Goal: Task Accomplishment & Management: Manage account settings

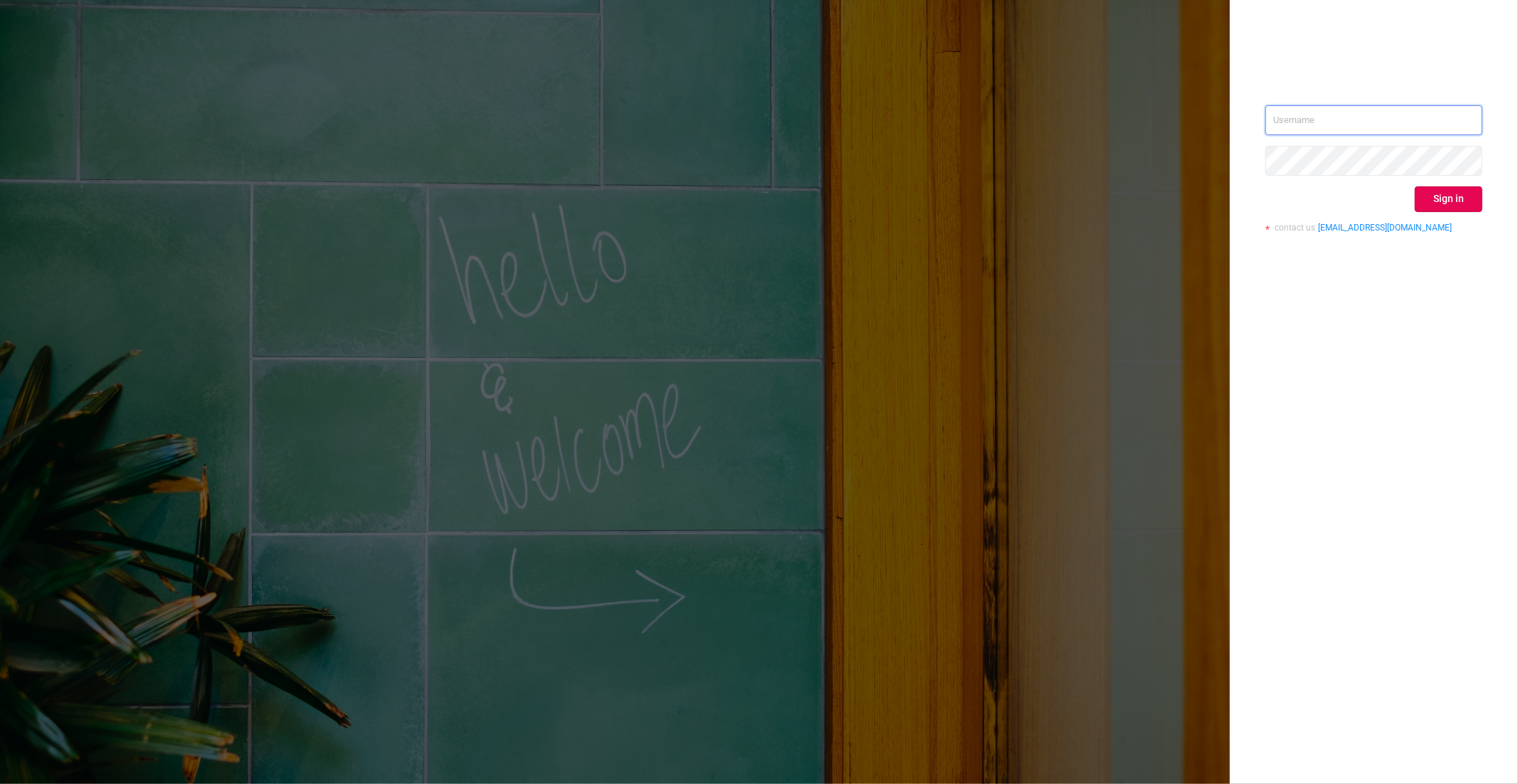
type input "[PERSON_NAME][EMAIL_ADDRESS][DOMAIN_NAME]"
click at [1459, 182] on div "[PERSON_NAME][EMAIL_ADDRESS][DOMAIN_NAME] Sign in contact us [EMAIL_ADDRESS][DO…" at bounding box center [1374, 174] width 217 height 138
click at [1457, 196] on button "Sign in" at bounding box center [1448, 199] width 68 height 25
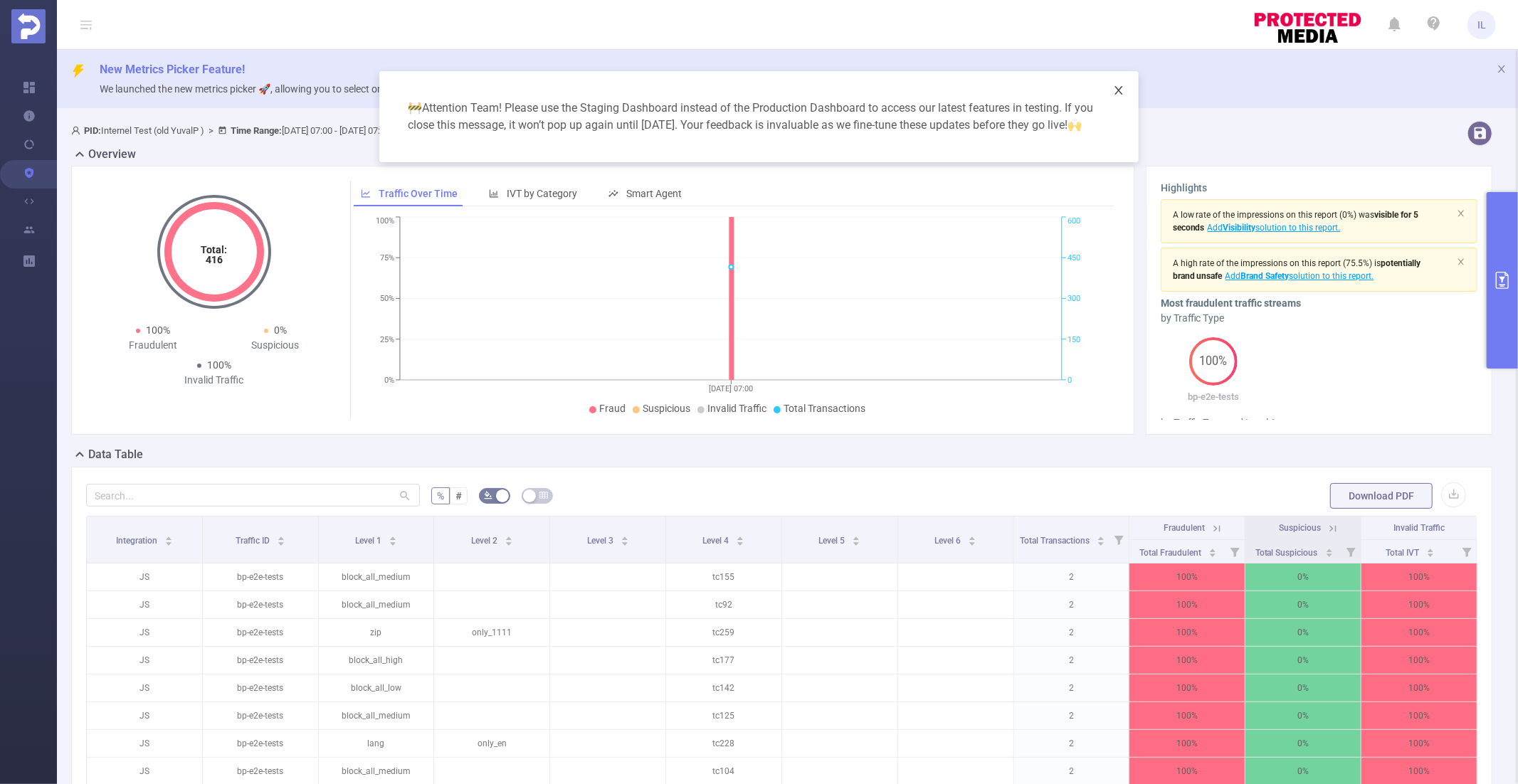
click at [1117, 84] on span "Close" at bounding box center [1118, 90] width 40 height 40
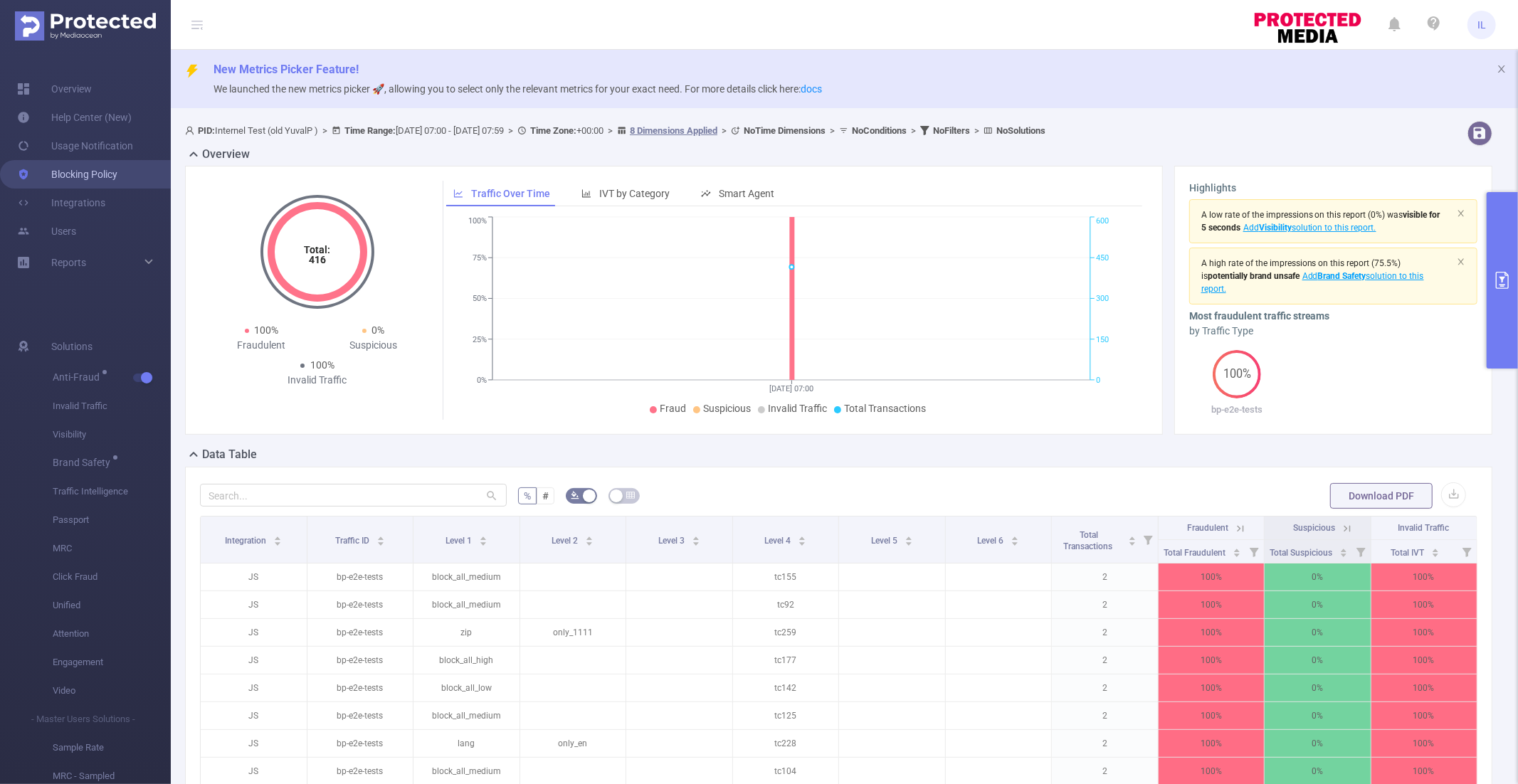
click at [83, 173] on link "Blocking Policy" at bounding box center [67, 174] width 100 height 28
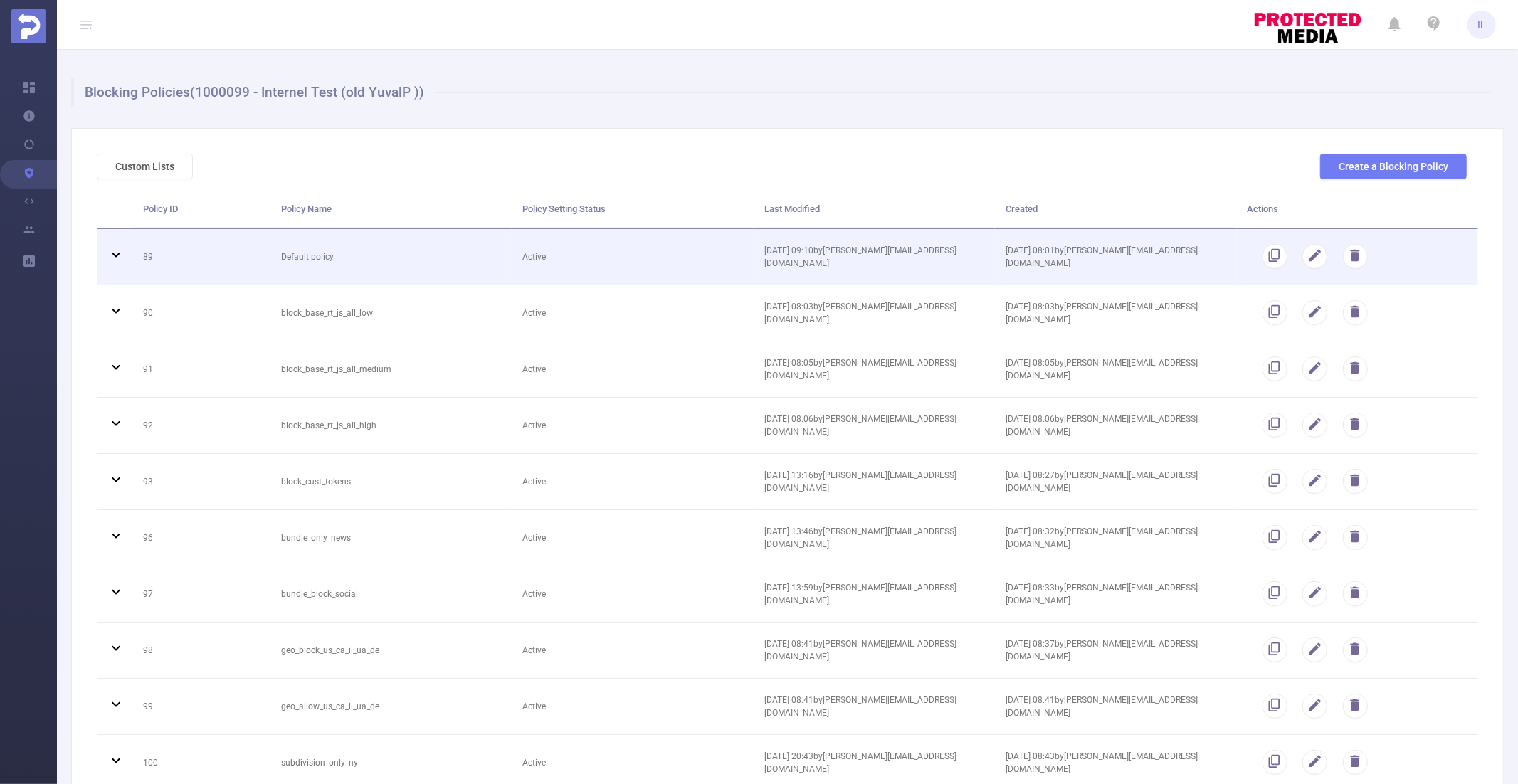
click at [621, 252] on td "Active" at bounding box center [632, 256] width 241 height 56
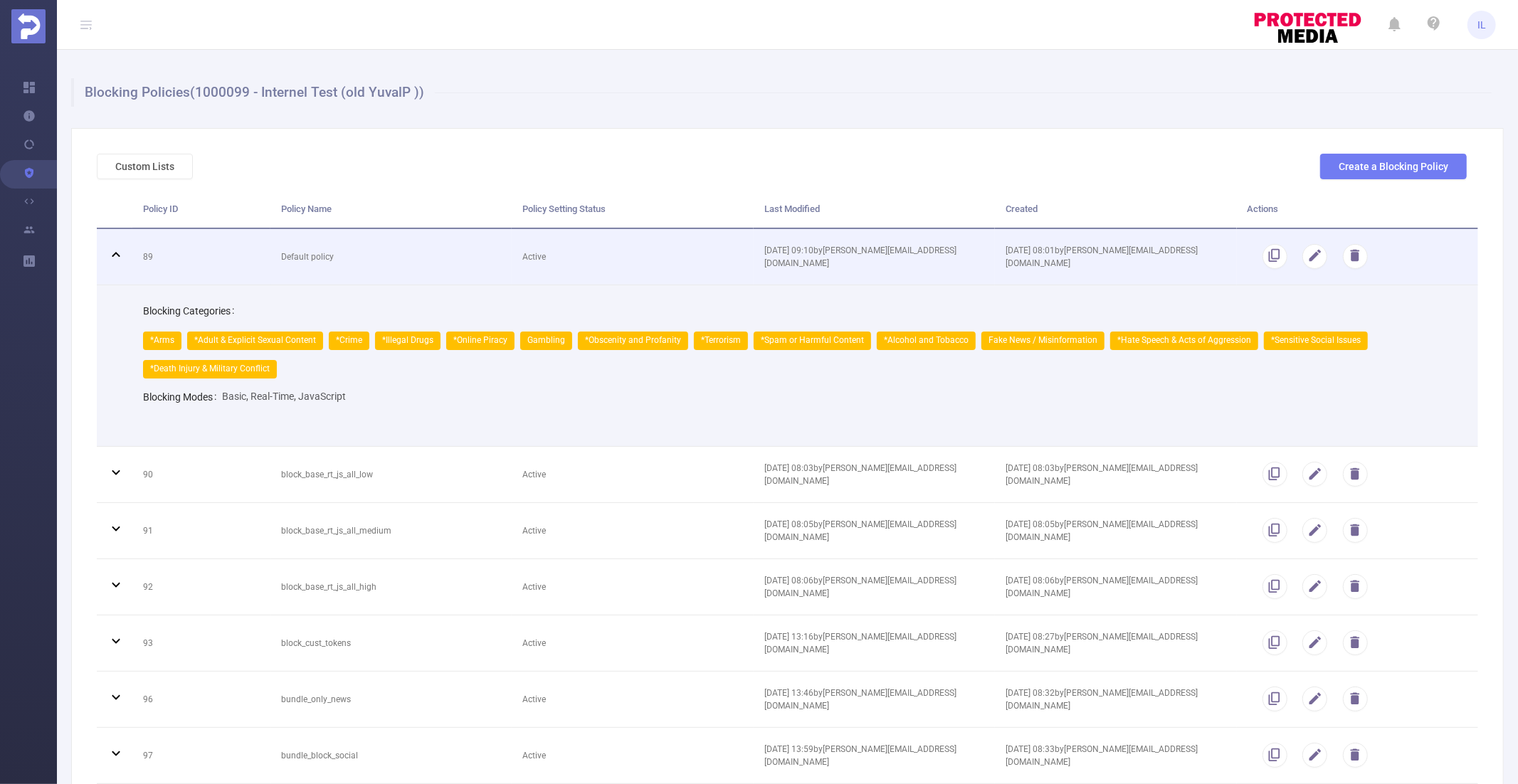
click at [606, 256] on td "Active" at bounding box center [632, 256] width 241 height 56
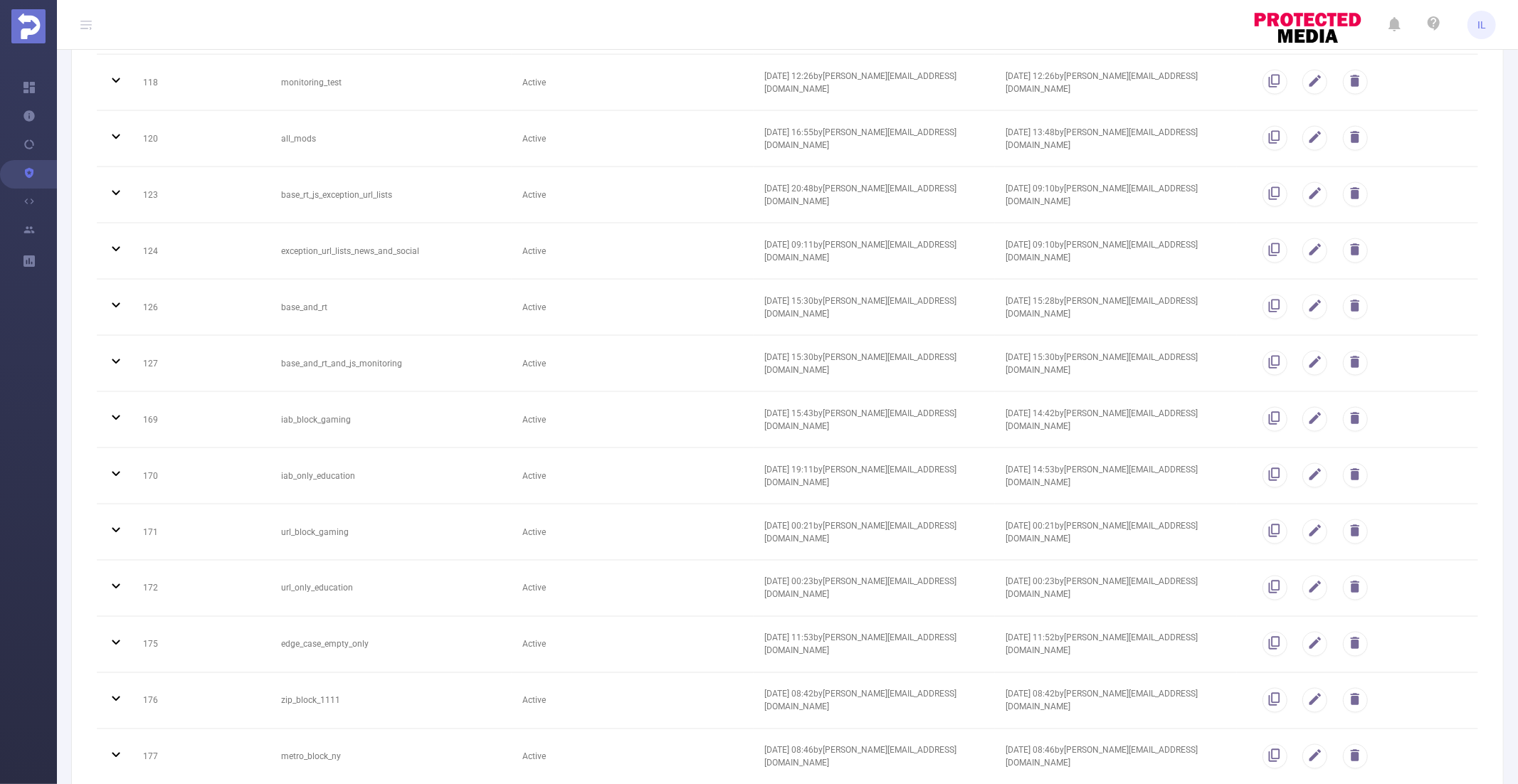
scroll to position [1905, 0]
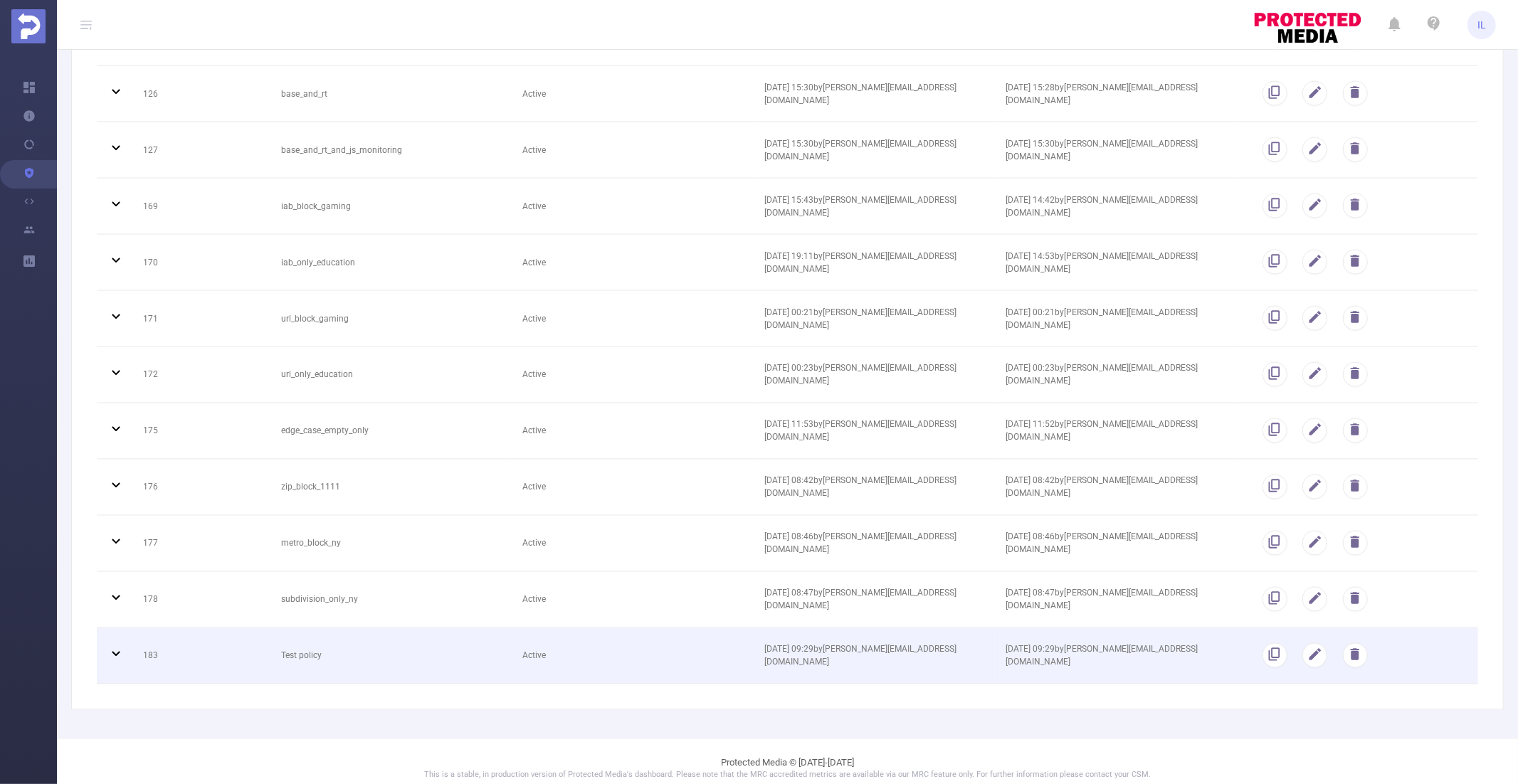
click at [624, 634] on td "Active" at bounding box center [632, 656] width 241 height 56
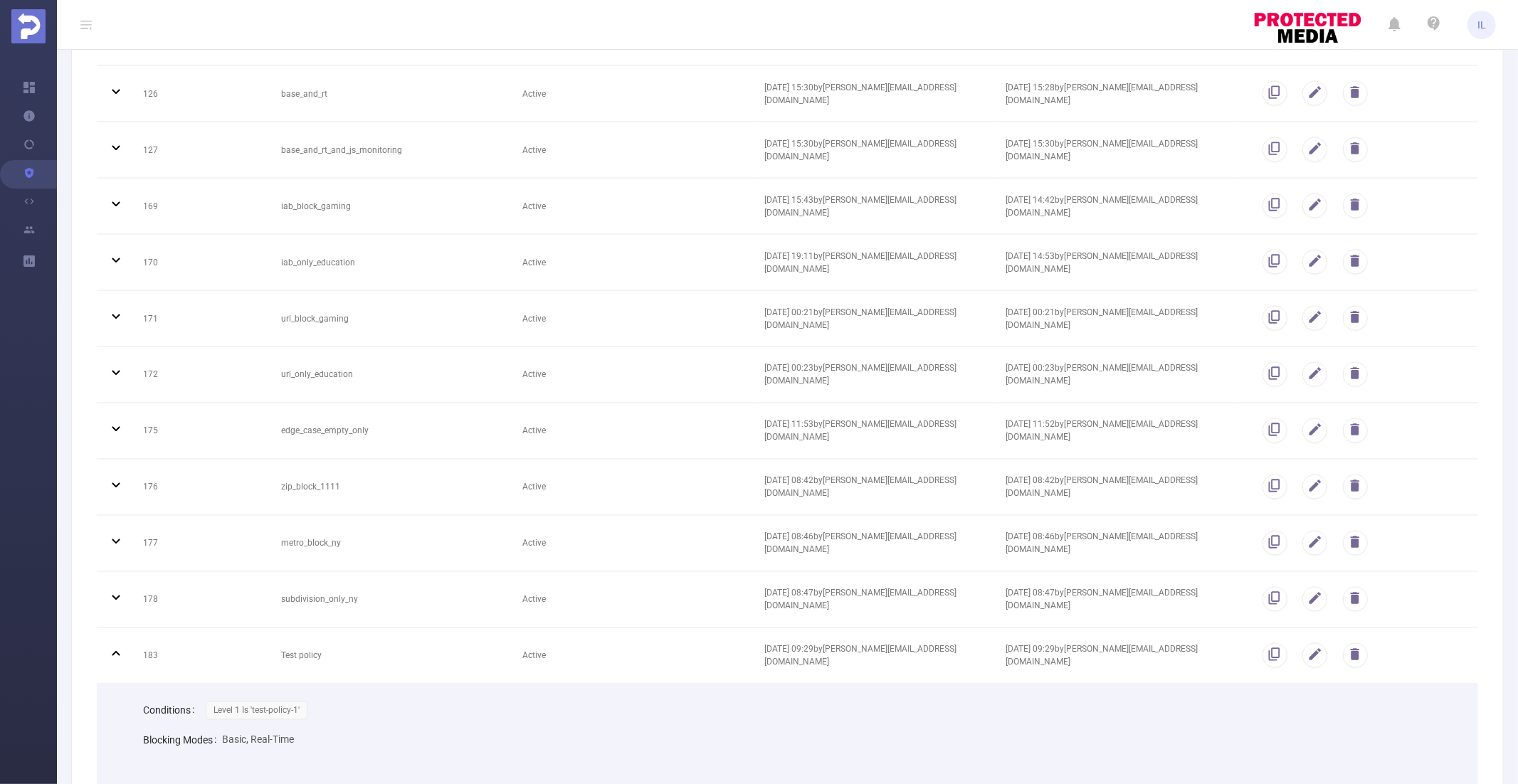
scroll to position [2010, 0]
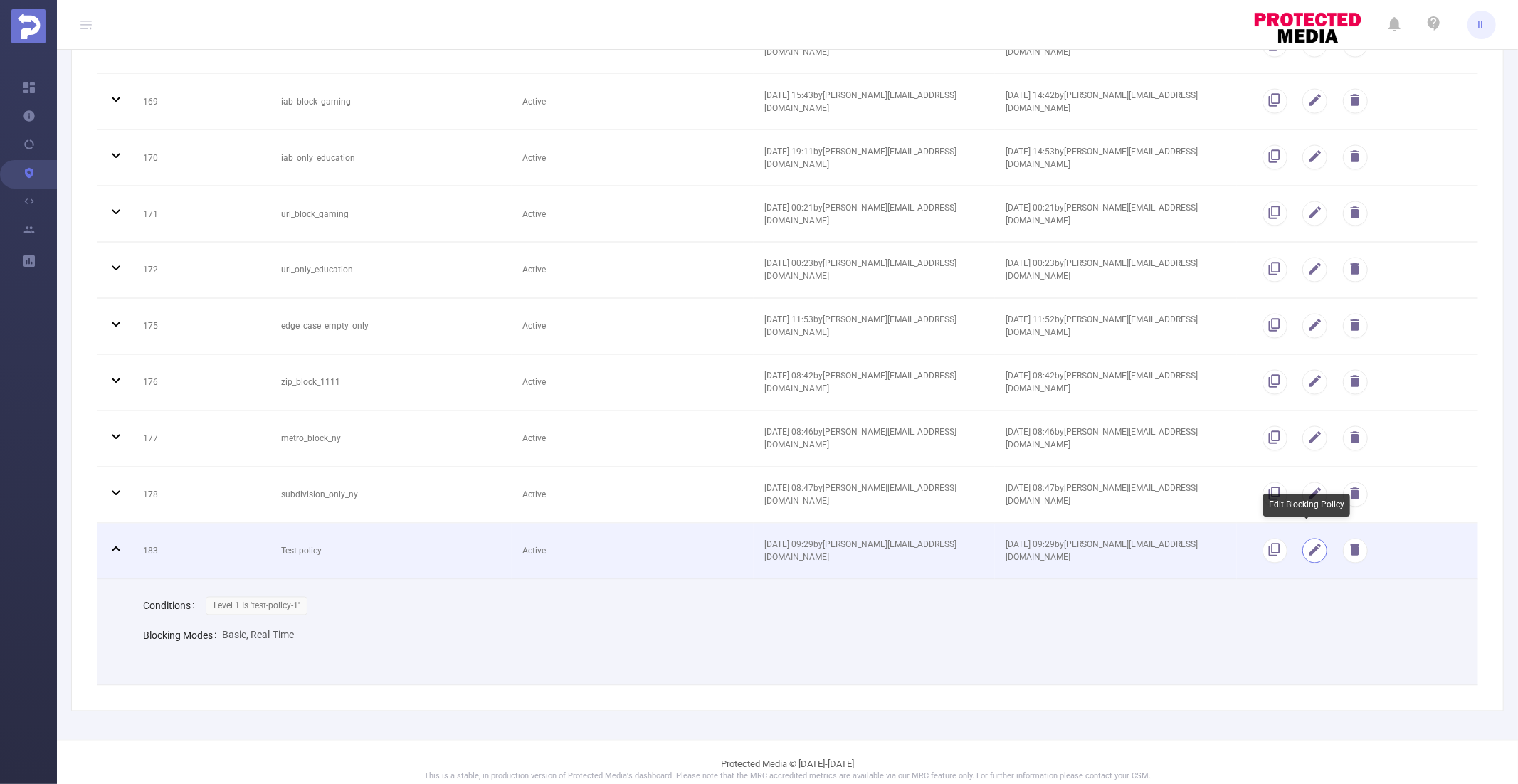
click at [1305, 539] on button "button" at bounding box center [1314, 551] width 25 height 25
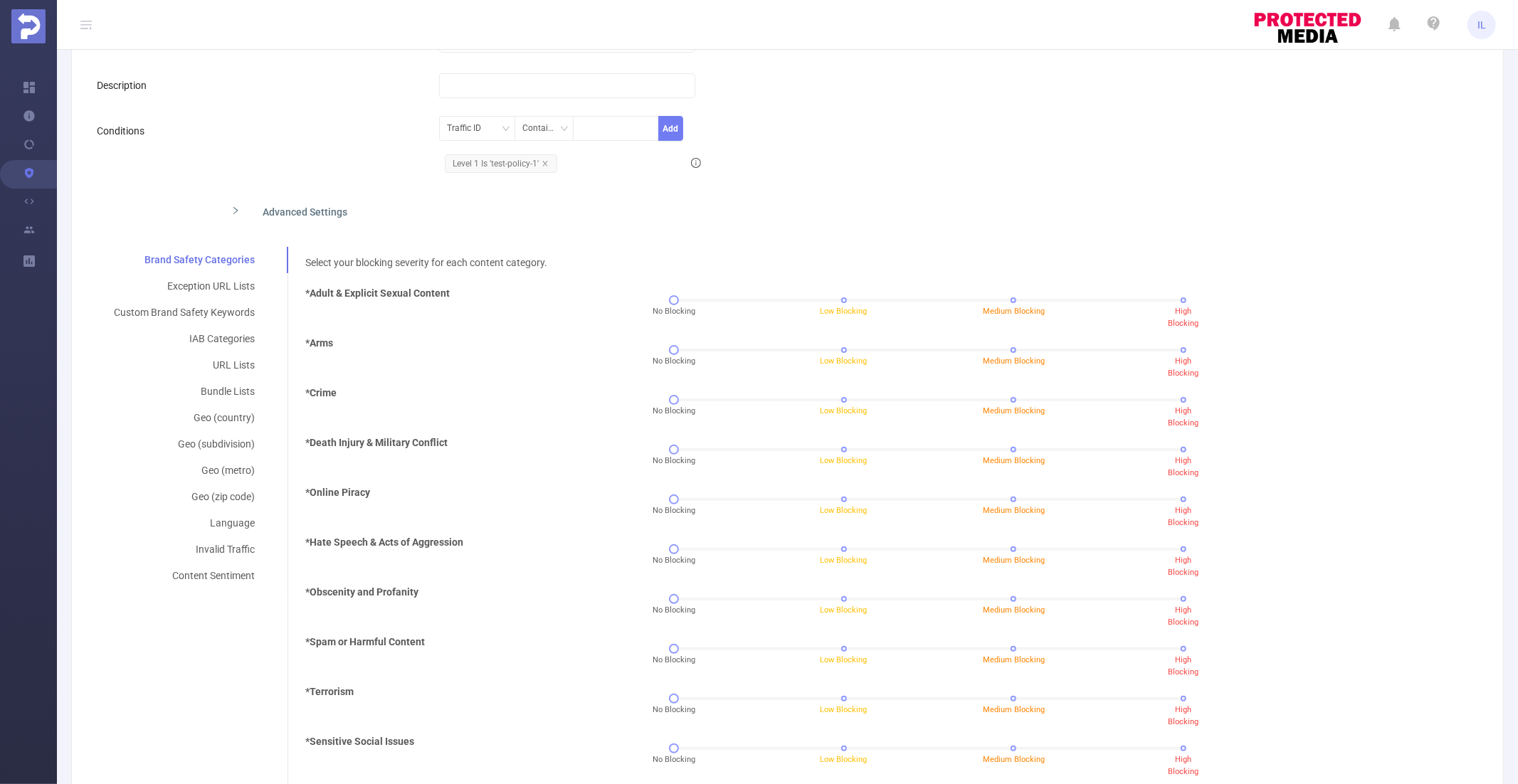
scroll to position [166, 0]
click at [125, 253] on div "Brand Safety Categories" at bounding box center [184, 259] width 175 height 26
drag, startPoint x: 143, startPoint y: 257, endPoint x: 254, endPoint y: 257, distance: 111.0
click at [254, 257] on div "Brand Safety Categories" at bounding box center [184, 259] width 175 height 26
copy div "Brand Safety Categories"
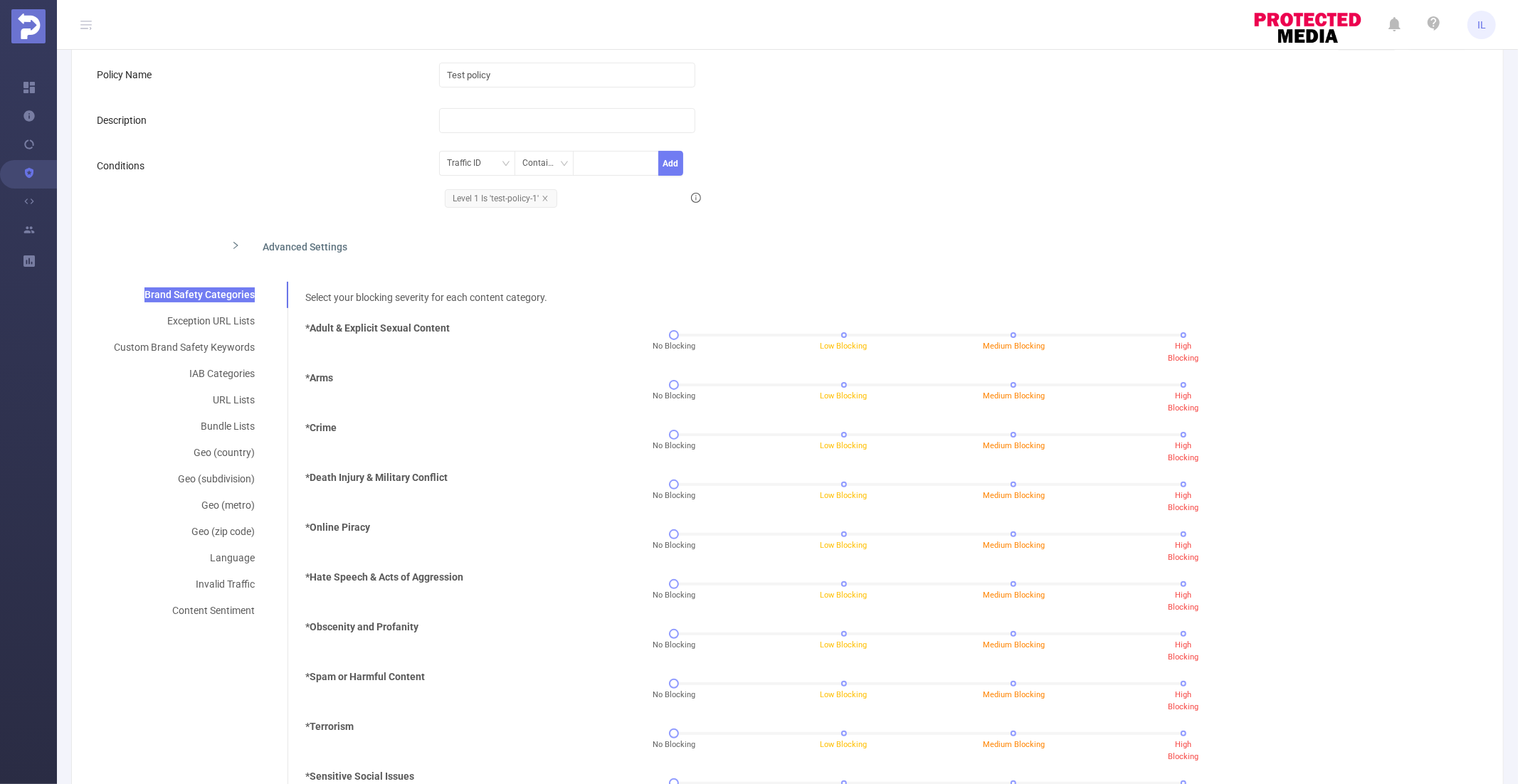
scroll to position [0, 0]
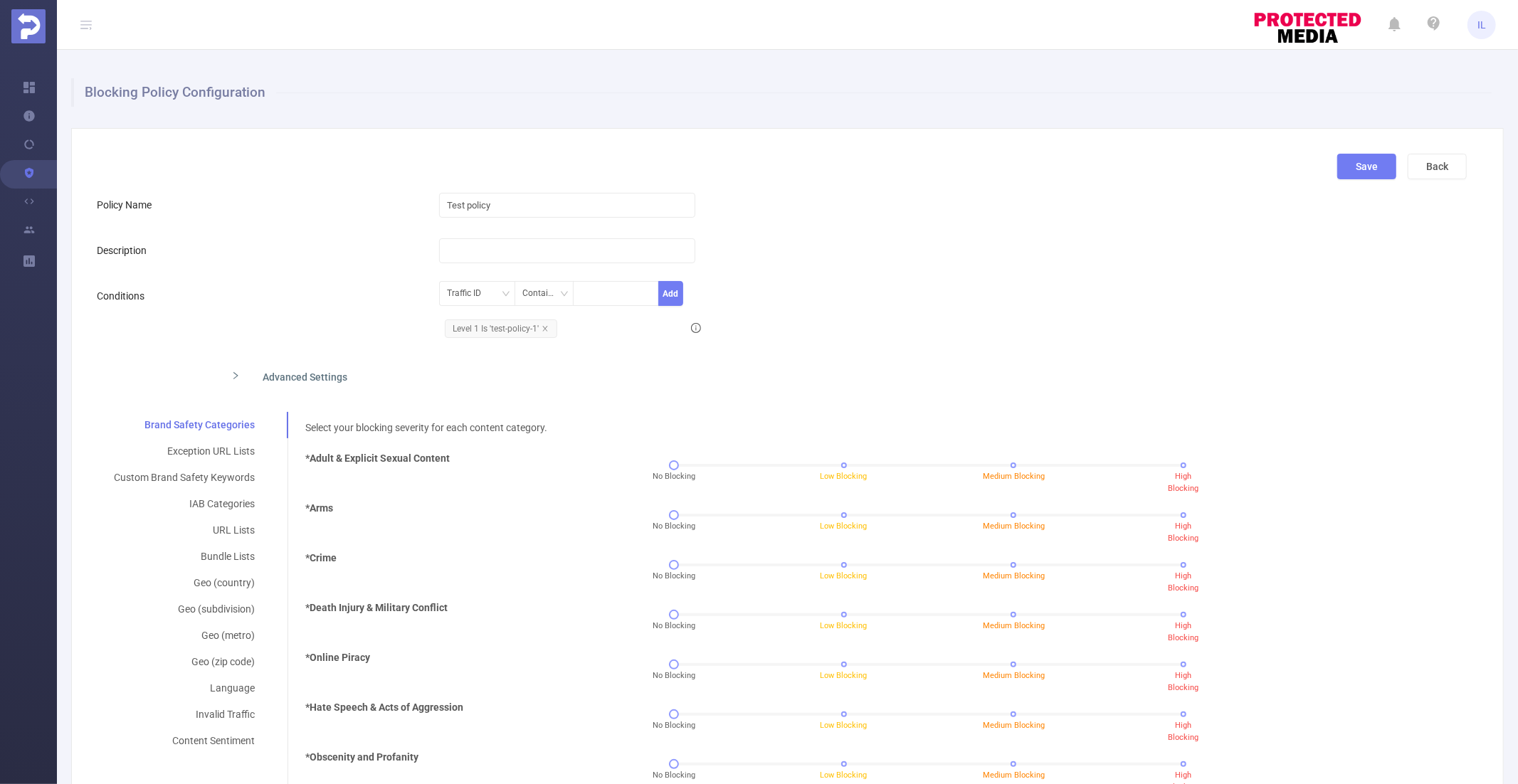
click at [397, 420] on div "Select your blocking severity for each content category. *Adult & Explicit Sexu…" at bounding box center [886, 784] width 1161 height 728
click at [423, 422] on div "Select your blocking severity for each content category. *Adult & Explicit Sexu…" at bounding box center [886, 784] width 1161 height 728
click at [229, 453] on div "Exception URL Lists" at bounding box center [184, 451] width 175 height 26
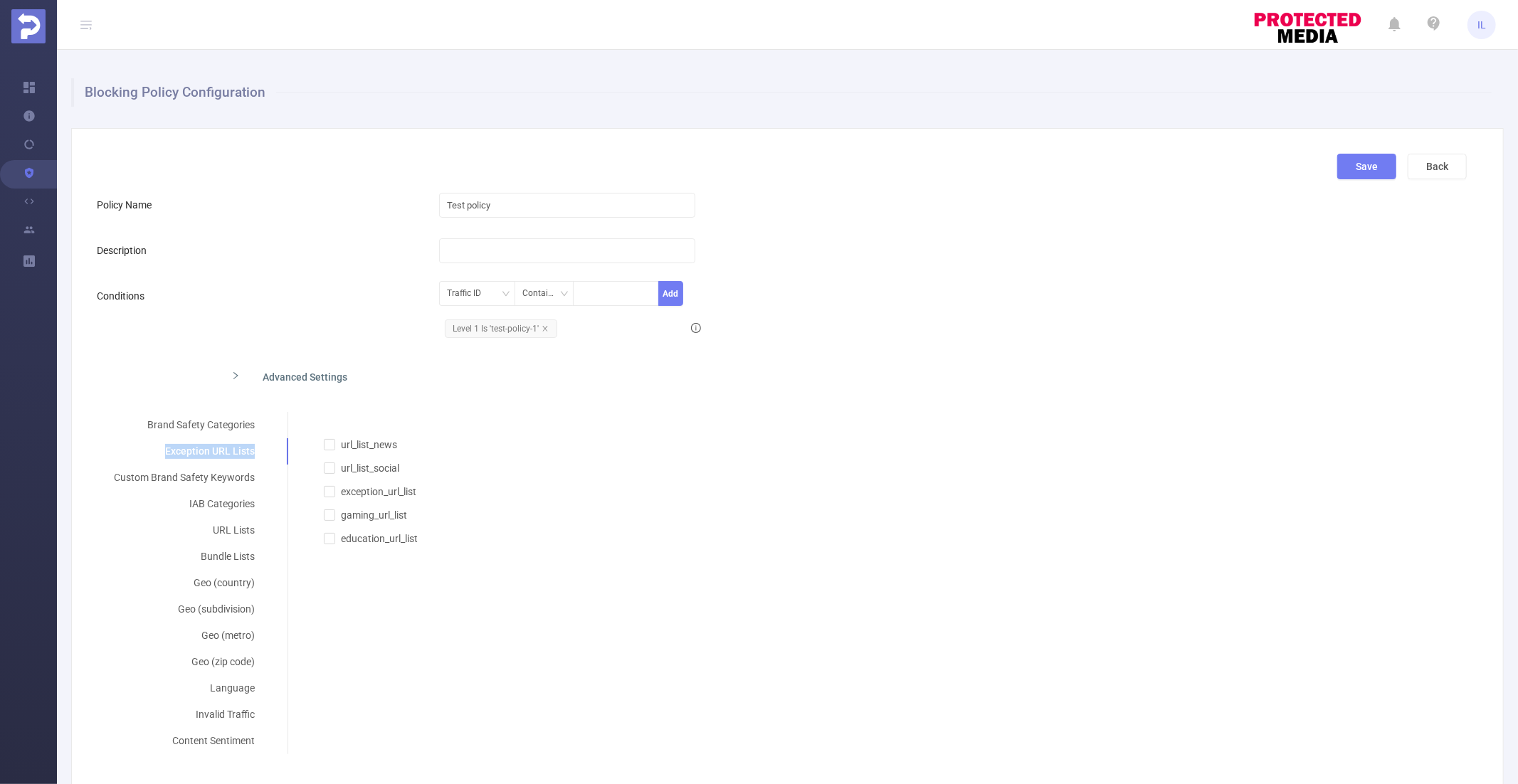
drag, startPoint x: 161, startPoint y: 451, endPoint x: 251, endPoint y: 449, distance: 90.0
click at [251, 449] on div "Exception URL Lists" at bounding box center [184, 451] width 175 height 26
copy div "Exception URL Lists"
click at [213, 480] on div "Custom Brand Safety Keywords" at bounding box center [184, 478] width 175 height 26
copy div "Custom Brand Safety Keywords"
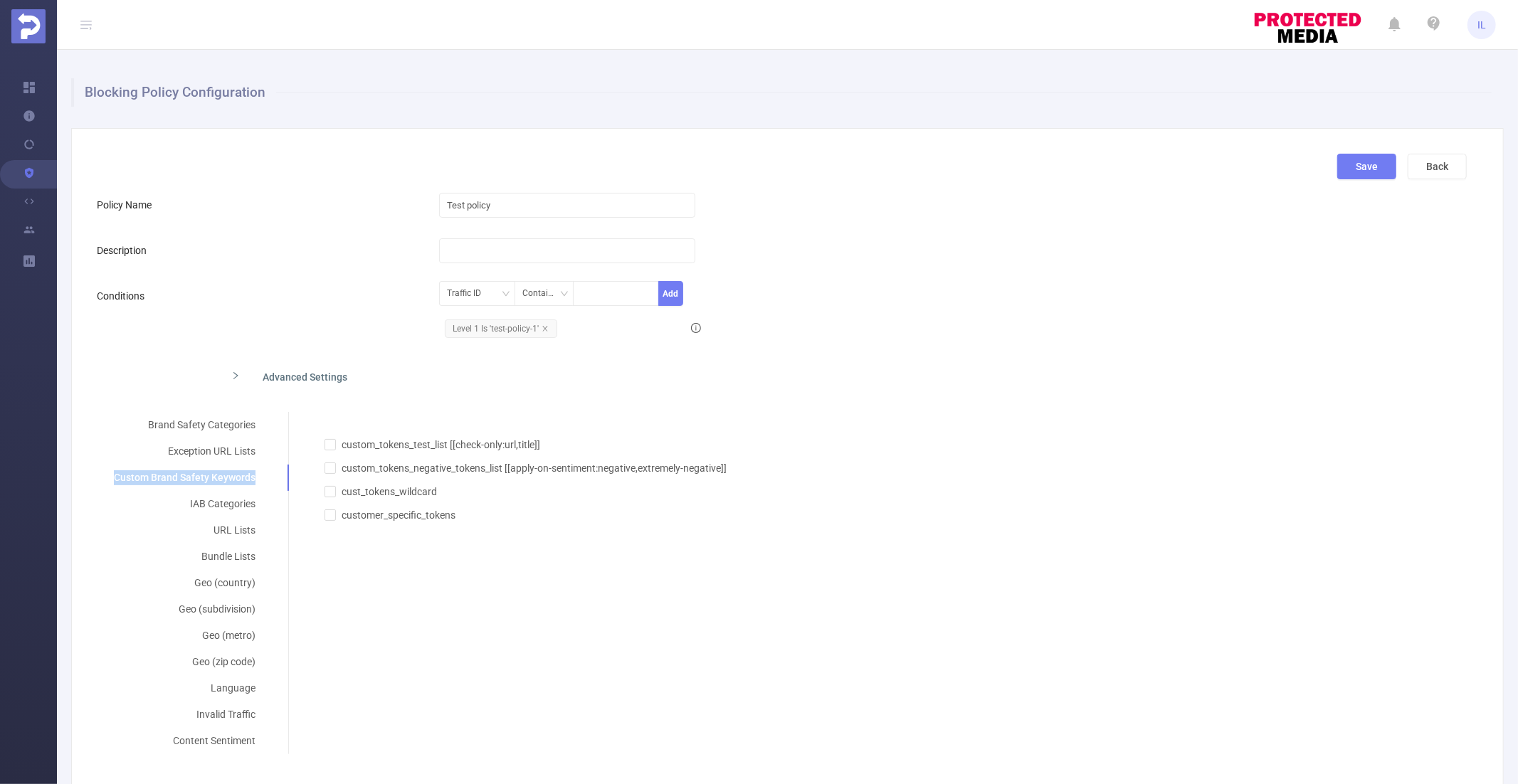
drag, startPoint x: 108, startPoint y: 475, endPoint x: 254, endPoint y: 475, distance: 146.0
click at [254, 475] on div "Custom Brand Safety Keywords" at bounding box center [185, 478] width 176 height 26
click at [204, 501] on div "IAB Categories" at bounding box center [185, 504] width 176 height 26
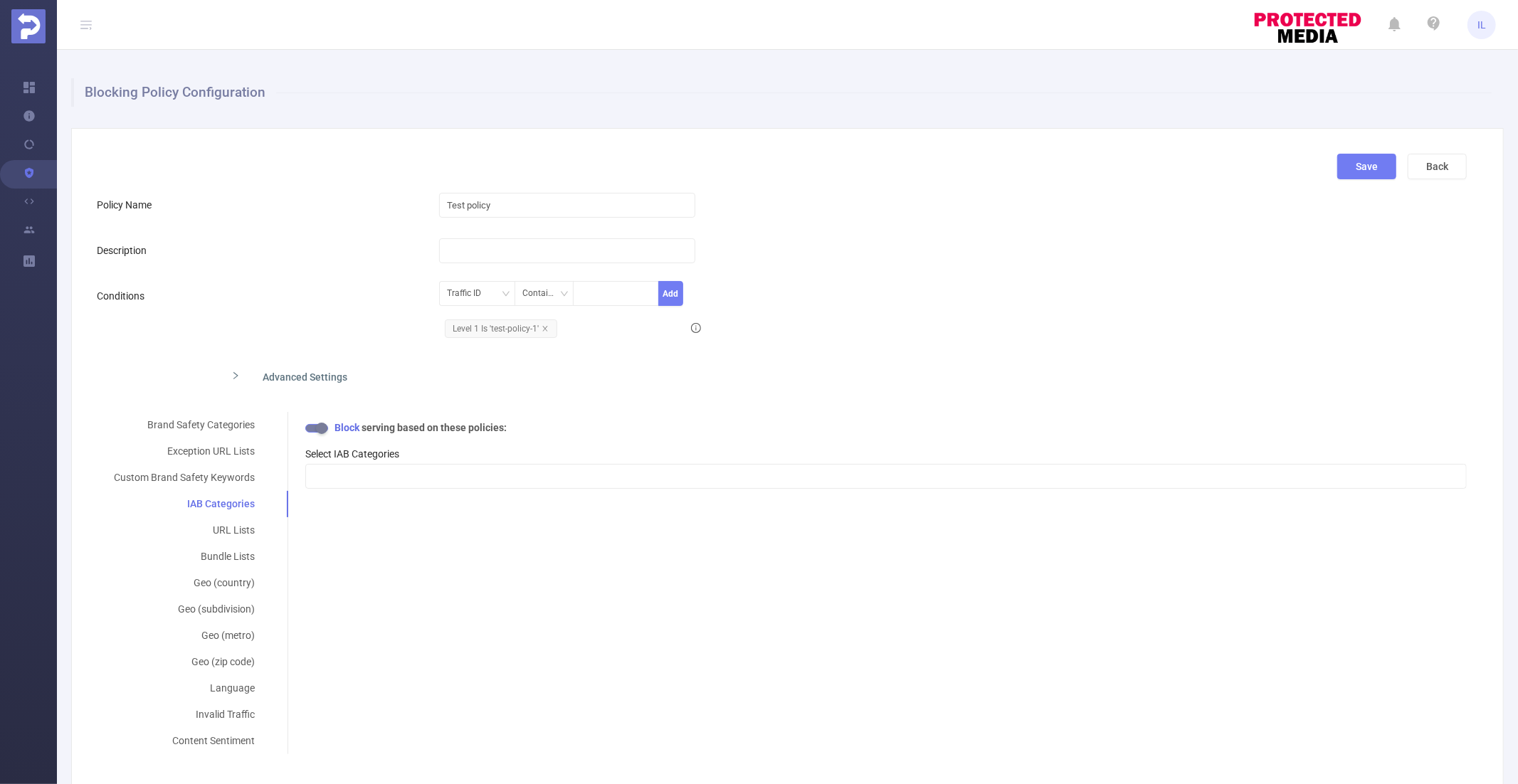
click at [318, 426] on button "button" at bounding box center [317, 428] width 23 height 8
click at [171, 497] on div "IAB Categories" at bounding box center [184, 504] width 175 height 26
drag, startPoint x: 182, startPoint y: 505, endPoint x: 257, endPoint y: 506, distance: 75.0
click at [257, 506] on div "IAB Categories" at bounding box center [184, 504] width 175 height 26
copy div "IAB Categories"
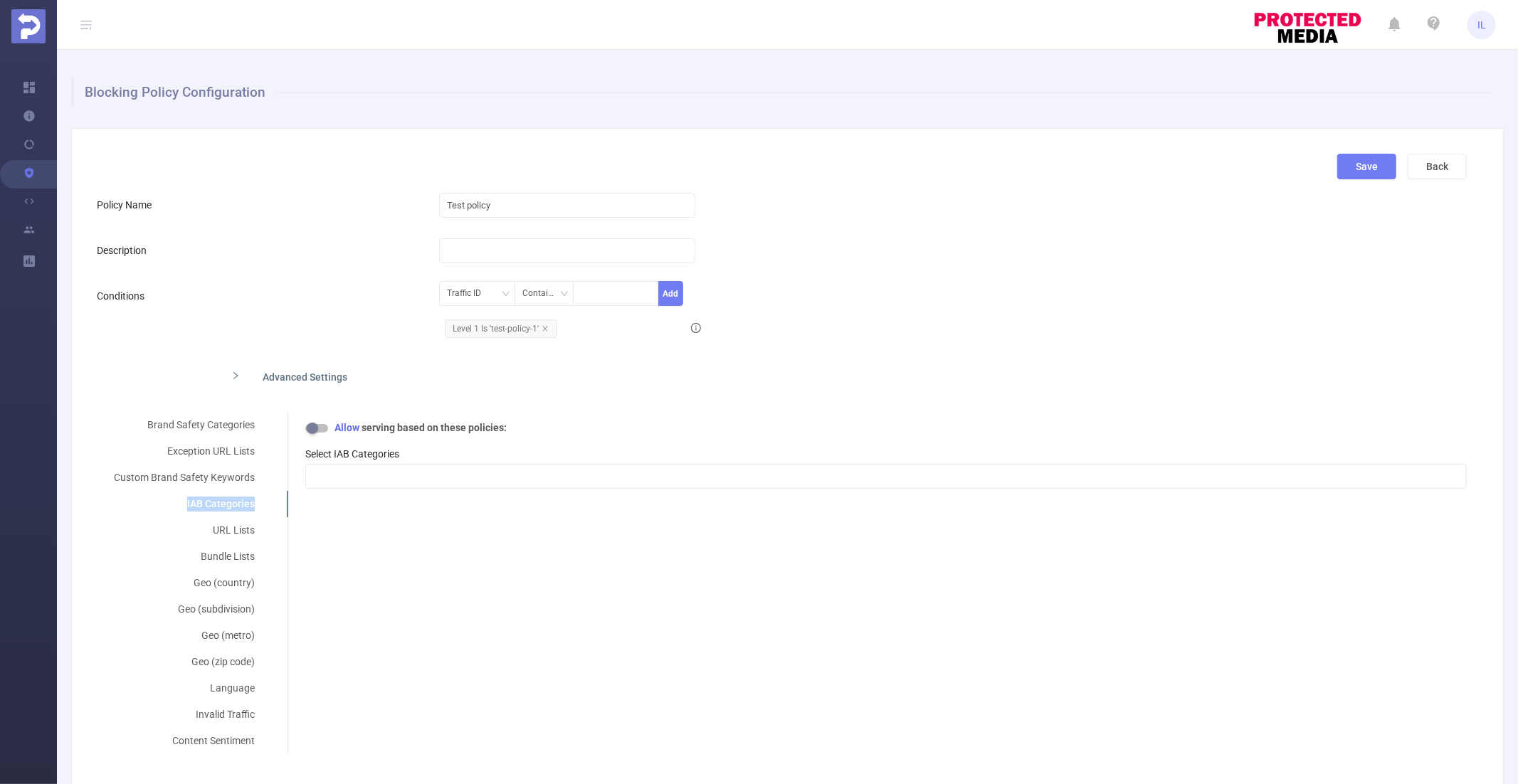
click at [314, 426] on button "button" at bounding box center [317, 428] width 23 height 8
click at [235, 532] on div "URL Lists" at bounding box center [184, 530] width 175 height 26
click at [230, 557] on div "Bundle Lists" at bounding box center [184, 557] width 175 height 26
click at [226, 579] on div "Geo (country)" at bounding box center [184, 583] width 175 height 26
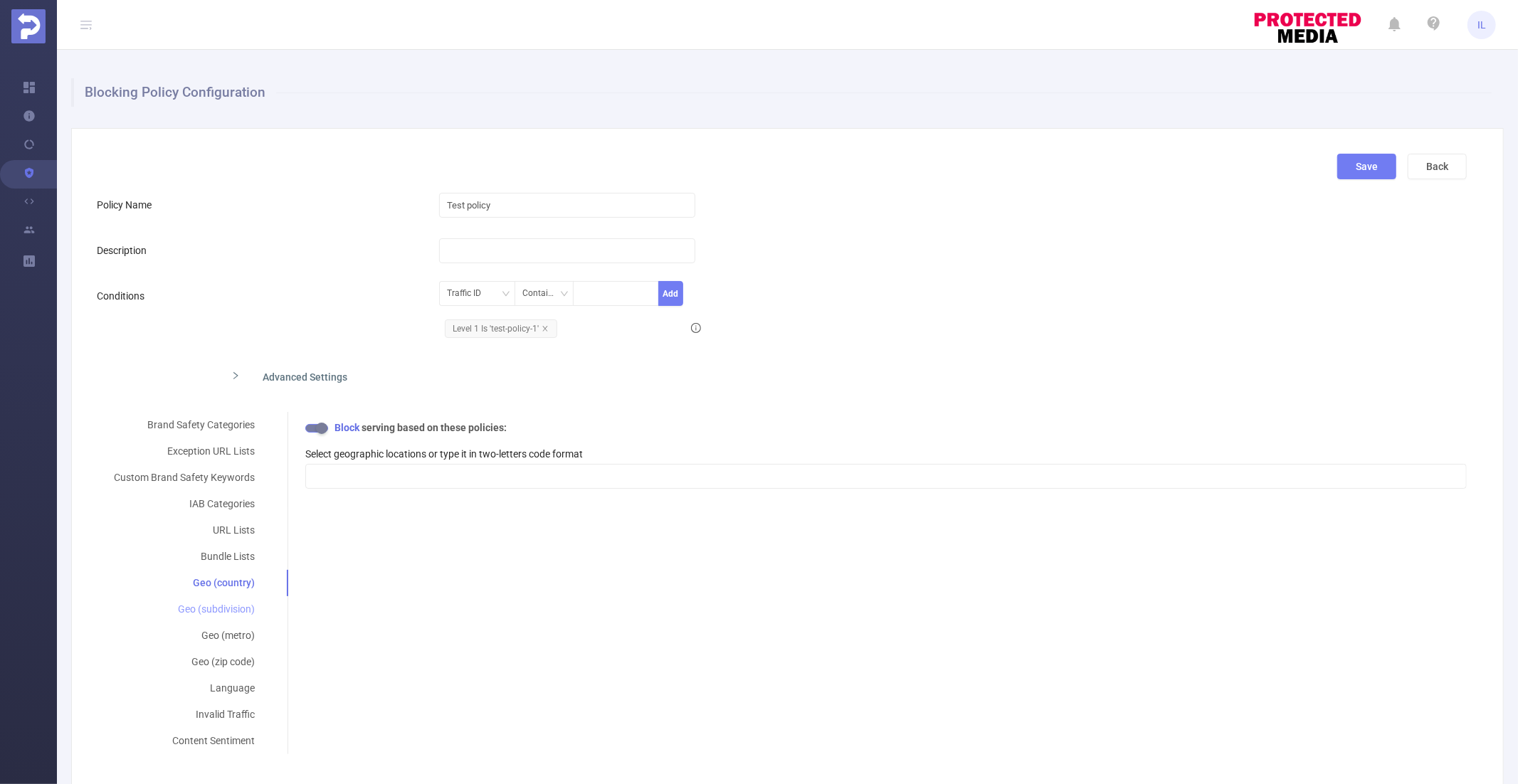
click at [222, 607] on div "Geo (subdivision)" at bounding box center [184, 609] width 175 height 26
click at [221, 633] on div "Geo (metro)" at bounding box center [184, 636] width 175 height 26
click at [221, 651] on div "Geo (zip code)" at bounding box center [184, 662] width 175 height 26
click at [221, 675] on div "Language" at bounding box center [184, 688] width 175 height 26
click at [226, 712] on div "Invalid Traffic" at bounding box center [184, 715] width 175 height 26
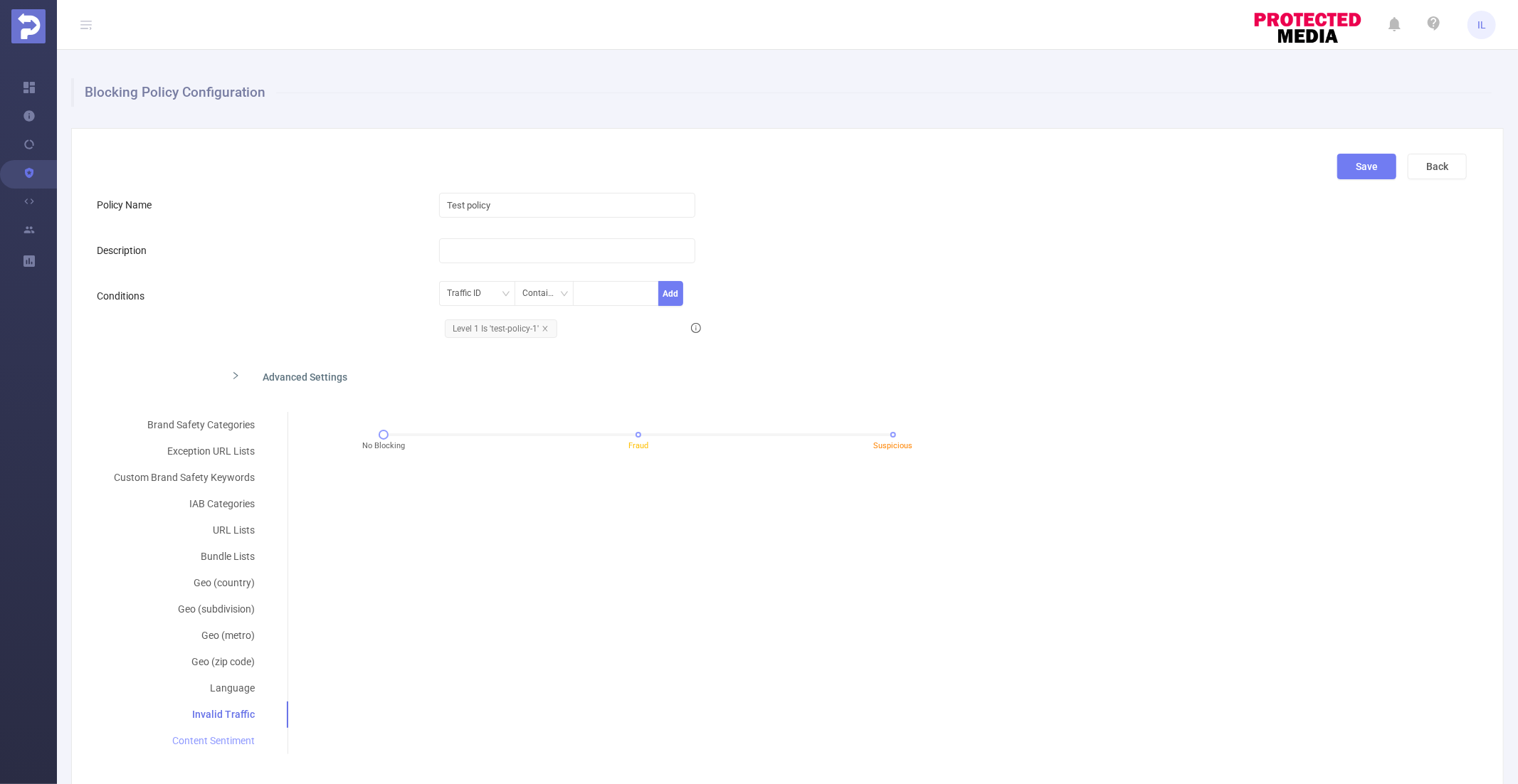
click at [217, 740] on div "Content Sentiment" at bounding box center [184, 741] width 175 height 26
click at [880, 431] on div "No Blocking Extremely Negative Negative Neutral" at bounding box center [638, 435] width 510 height 8
click at [551, 431] on div "No Blocking Extremely Negative Negative Neutral" at bounding box center [638, 435] width 510 height 8
click at [223, 708] on div "Invalid Traffic" at bounding box center [184, 715] width 175 height 26
click at [217, 738] on div "Content Sentiment" at bounding box center [184, 741] width 175 height 26
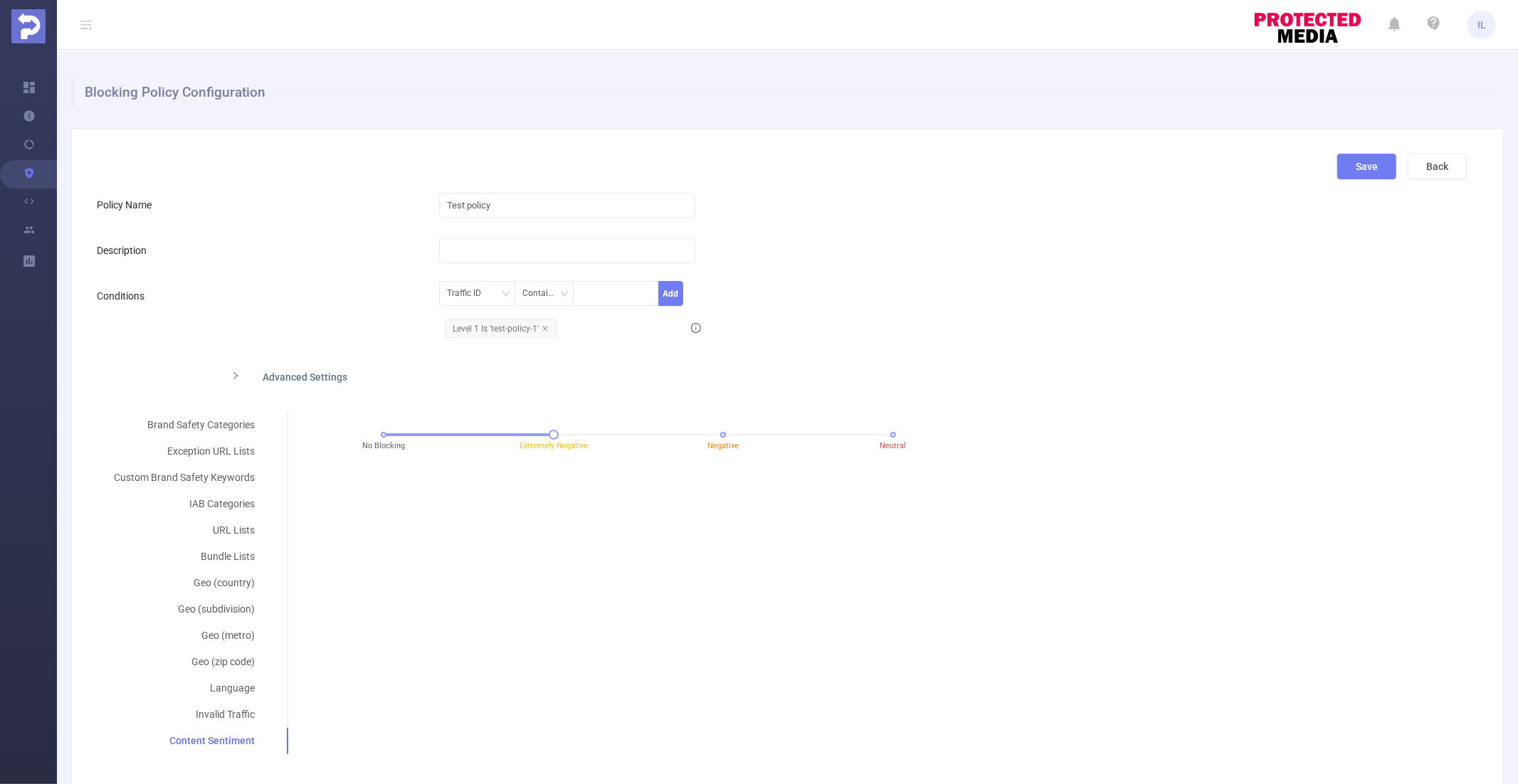
click at [376, 431] on div "No Blocking Extremely Negative Negative Neutral" at bounding box center [638, 439] width 678 height 38
click at [384, 432] on div "No Blocking Extremely Negative Negative Neutral" at bounding box center [638, 435] width 510 height 8
copy div "Content Sentiment"
drag, startPoint x: 161, startPoint y: 738, endPoint x: 261, endPoint y: 738, distance: 100.0
click at [261, 738] on div "Content Sentiment" at bounding box center [184, 741] width 175 height 26
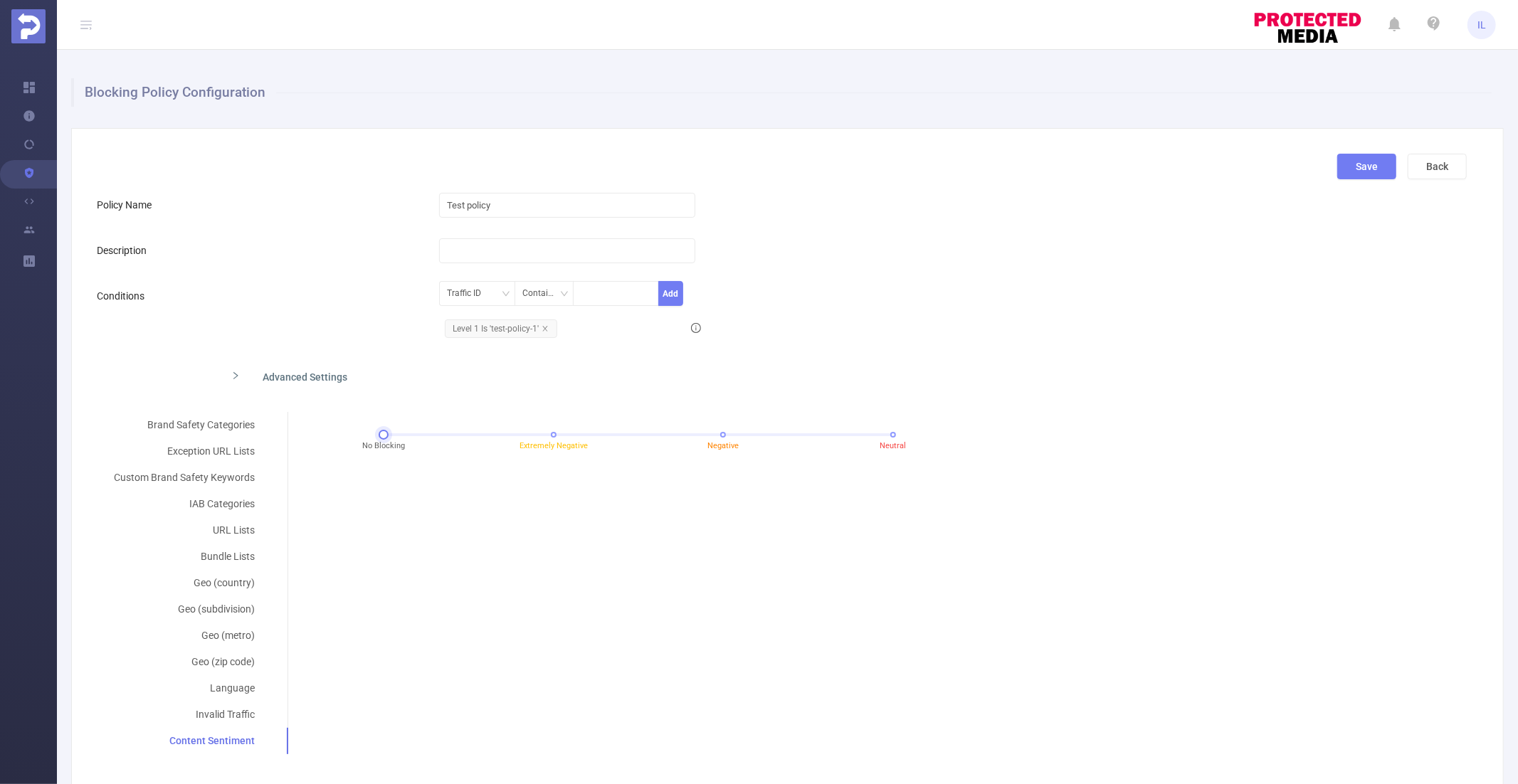
click at [554, 437] on div "No Blocking Extremely Negative Negative Neutral" at bounding box center [638, 435] width 510 height 8
click at [726, 436] on div "No Blocking Extremely Negative Negative Neutral" at bounding box center [638, 435] width 510 height 8
click at [882, 440] on span "Neutral" at bounding box center [893, 446] width 26 height 12
click at [726, 436] on div "No Blocking Extremely Negative Negative Neutral" at bounding box center [638, 435] width 510 height 8
click at [700, 524] on div "Brand Safety Categories Exception URL Lists Custom Brand Safety Keywords IAB Ca…" at bounding box center [782, 583] width 1370 height 342
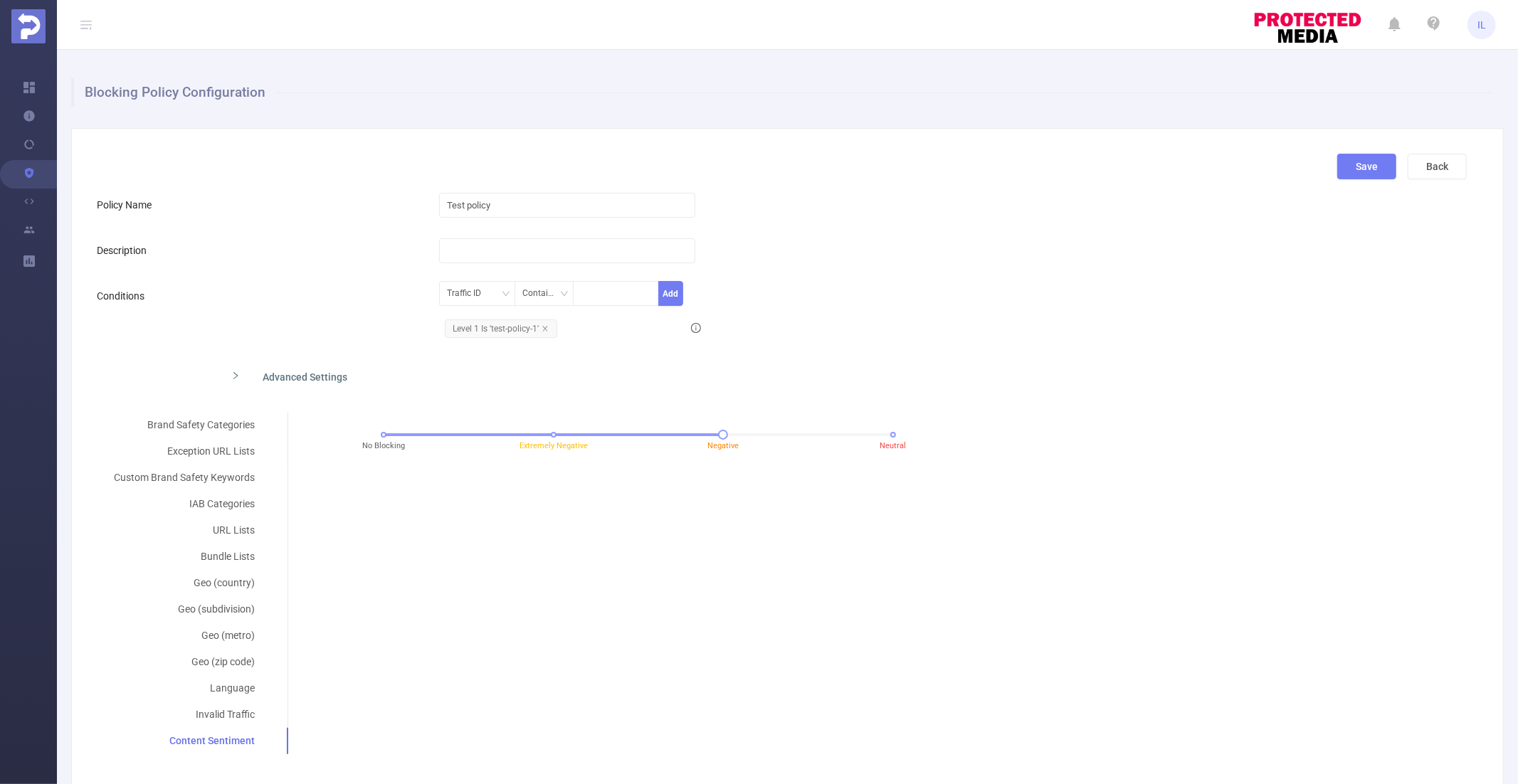
click at [337, 354] on form "Policy Name Test policy Description Conditions Traffic ID Contains Add Level 1 …" at bounding box center [782, 472] width 1370 height 563
click at [322, 398] on form "Policy Name Test policy Description Conditions Traffic ID Contains Add Level 1 …" at bounding box center [782, 472] width 1370 height 563
click at [322, 379] on div "Advanced Settings" at bounding box center [630, 375] width 822 height 30
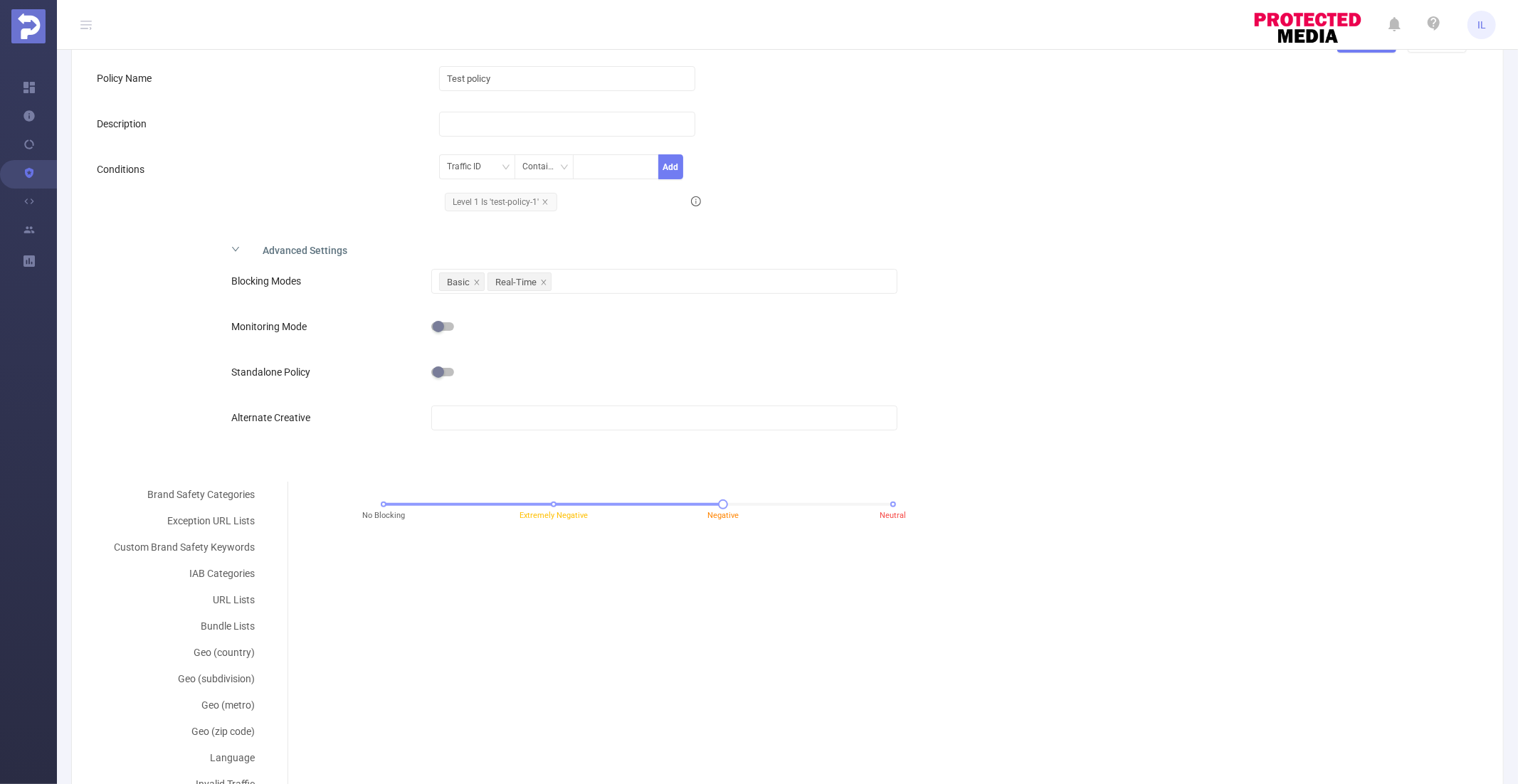
scroll to position [134, 0]
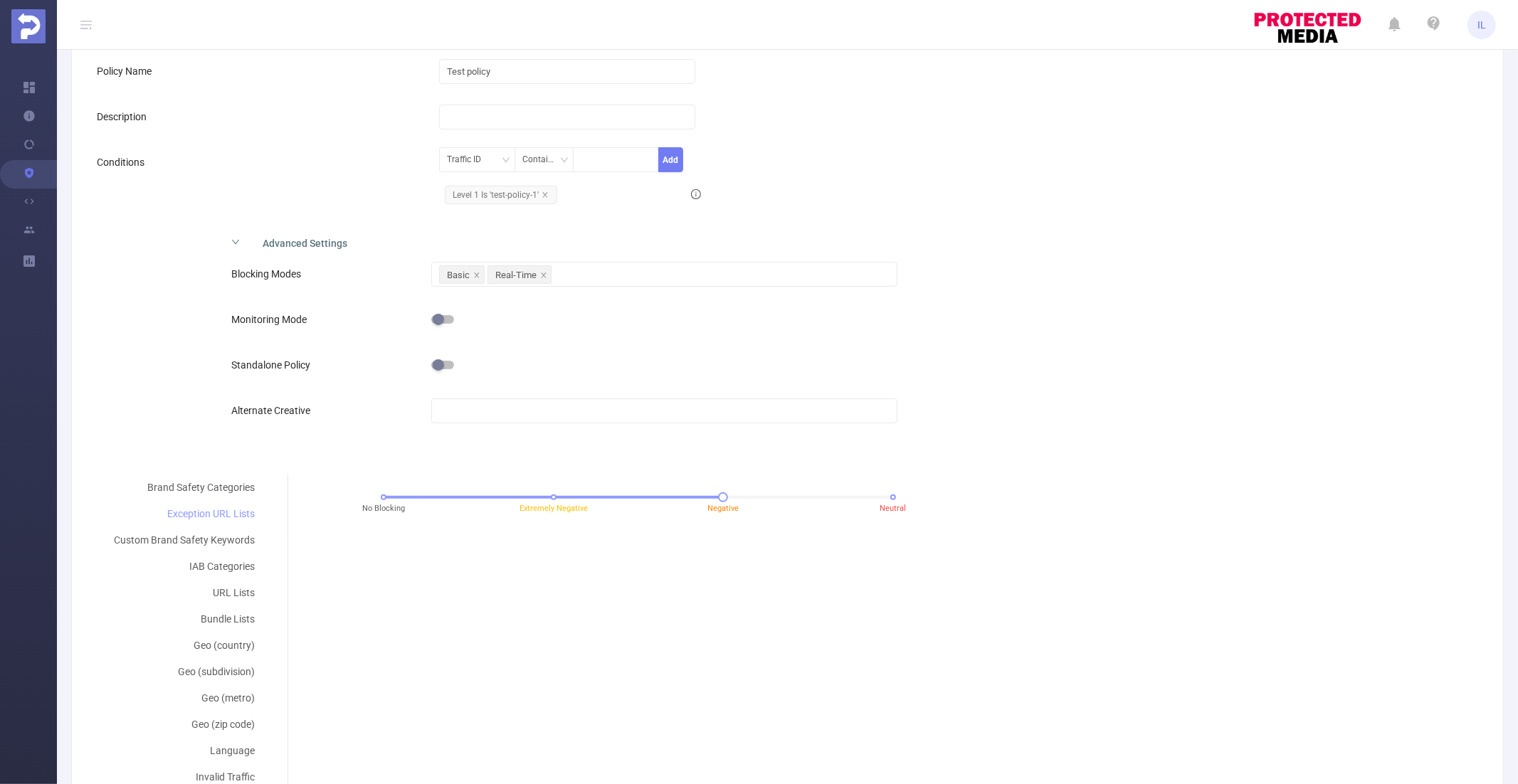
click at [202, 507] on div "Exception URL Lists" at bounding box center [184, 514] width 175 height 26
click at [207, 493] on div "Brand Safety Categories" at bounding box center [184, 488] width 175 height 26
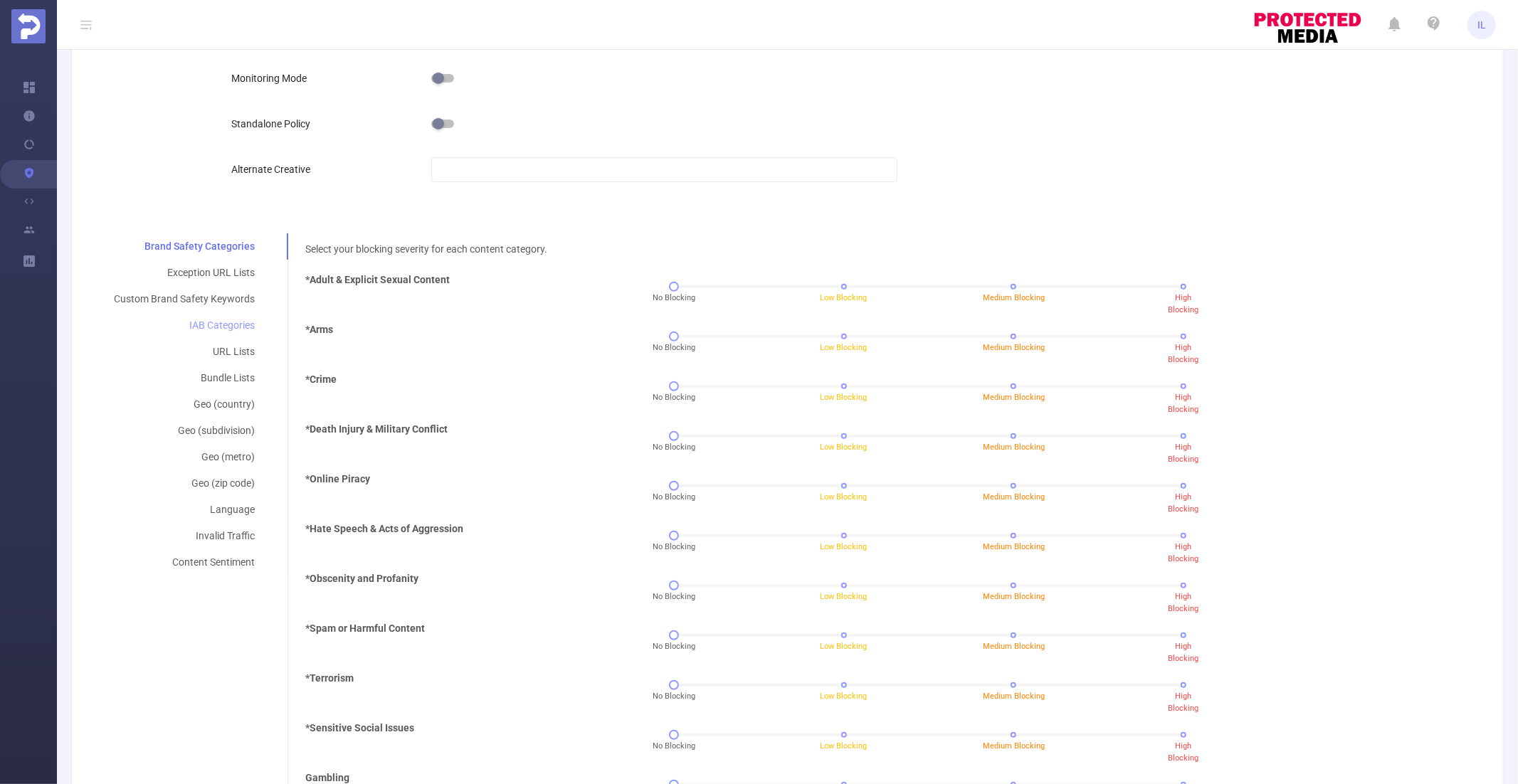
click at [229, 324] on div "IAB Categories" at bounding box center [184, 326] width 175 height 26
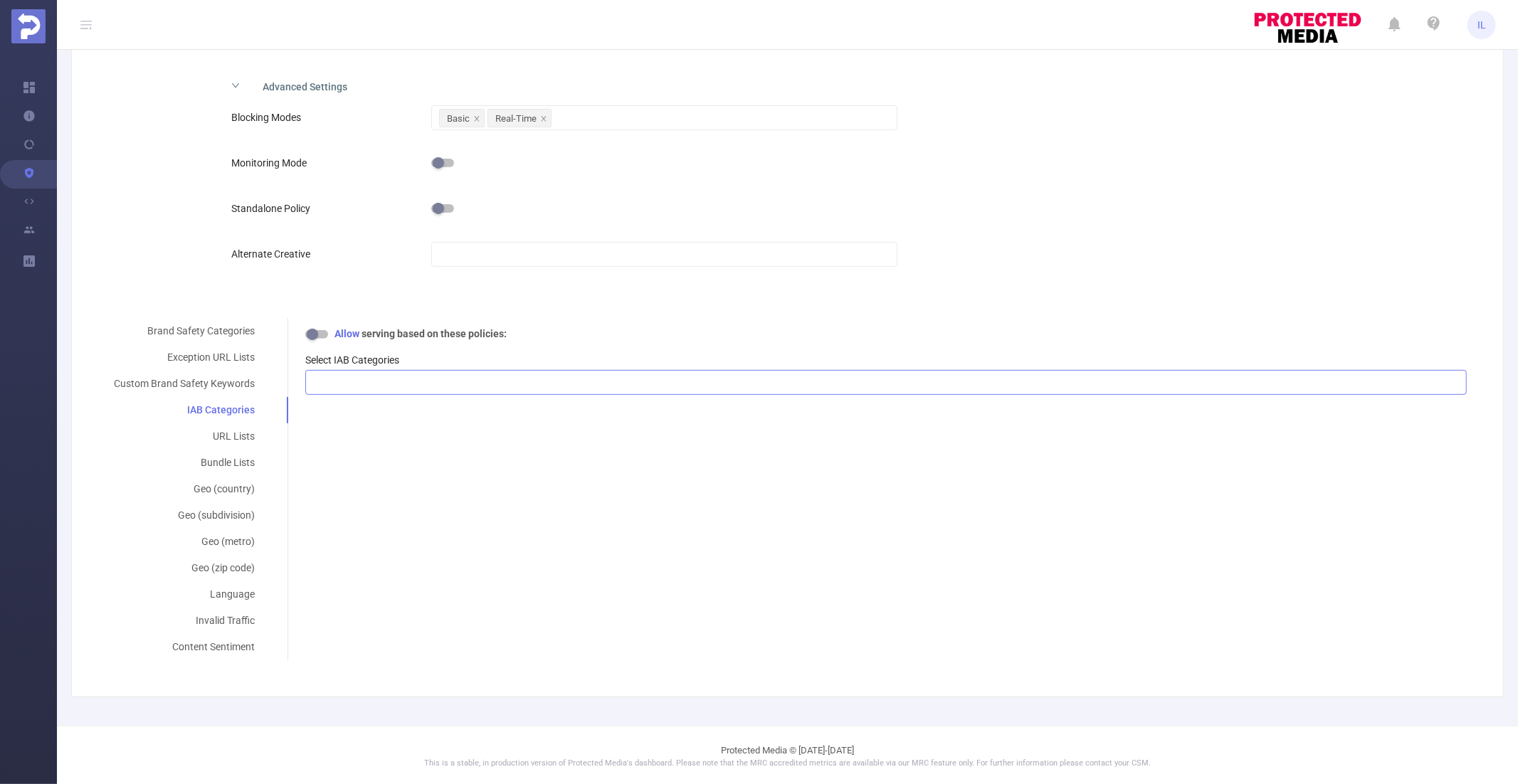
click at [436, 379] on div at bounding box center [886, 382] width 1146 height 24
